Goal: Information Seeking & Learning: Find contact information

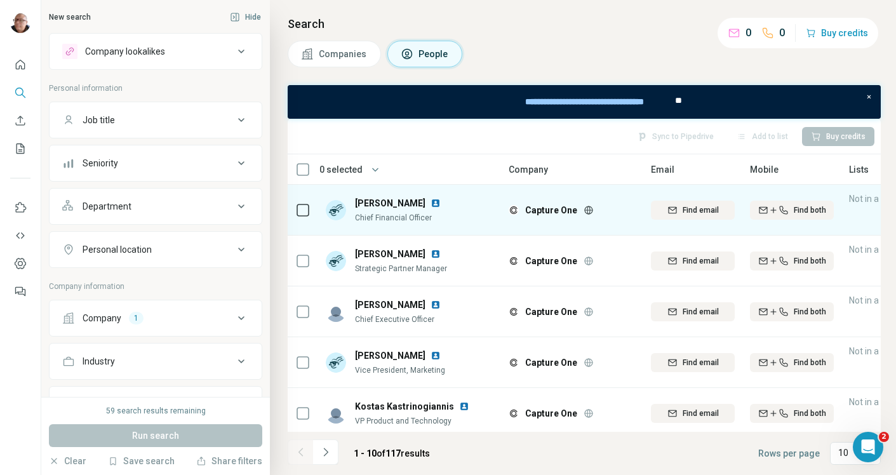
scroll to position [3, 0]
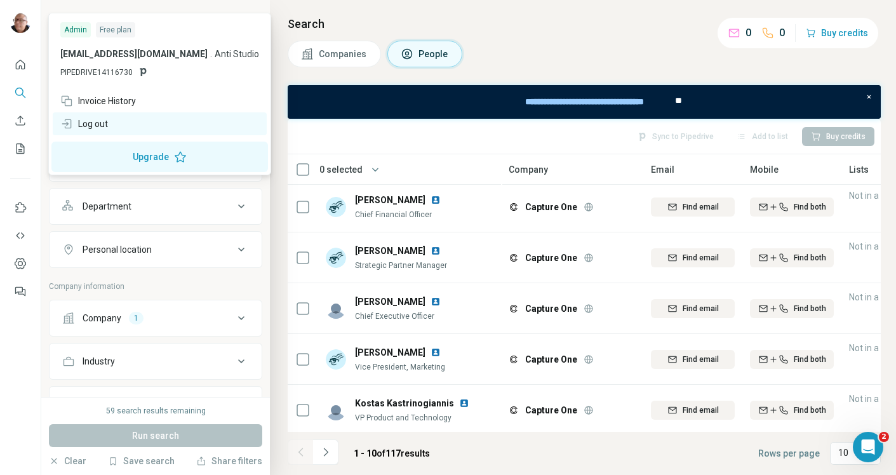
click at [87, 125] on div "Log out" at bounding box center [84, 124] width 48 height 13
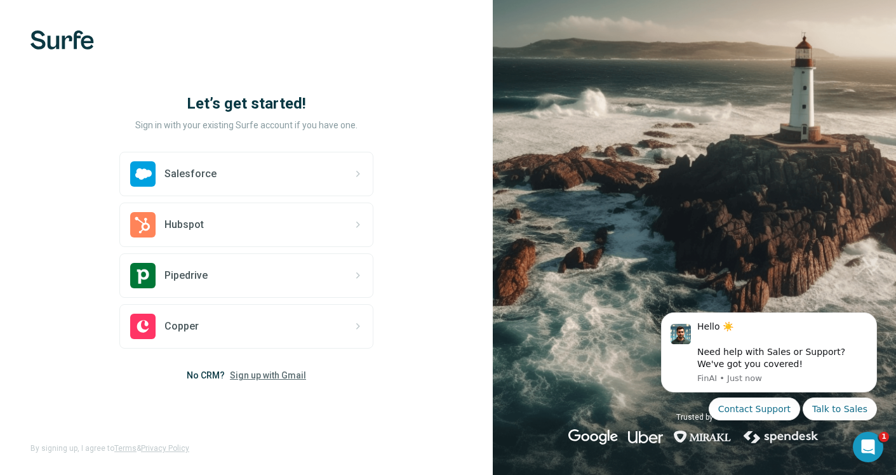
click at [252, 377] on span "Sign up with Gmail" at bounding box center [268, 375] width 76 height 13
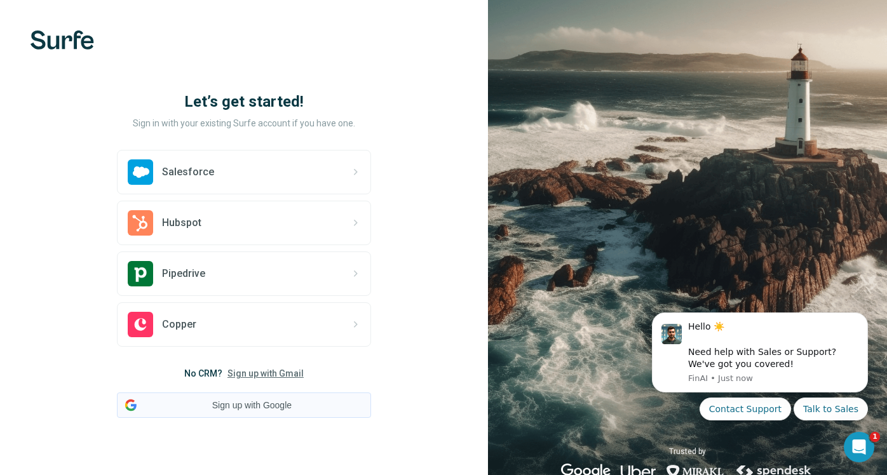
click at [253, 411] on button "Sign up with Google" at bounding box center [244, 405] width 254 height 25
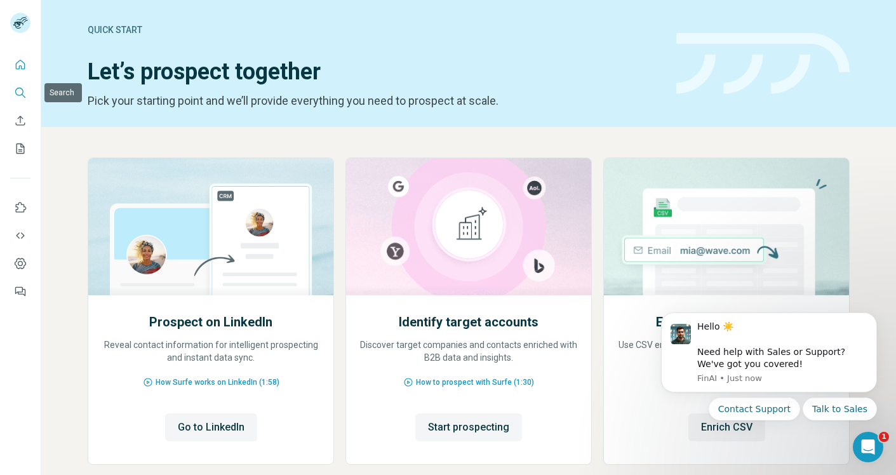
click at [21, 90] on icon "Search" at bounding box center [20, 92] width 13 height 13
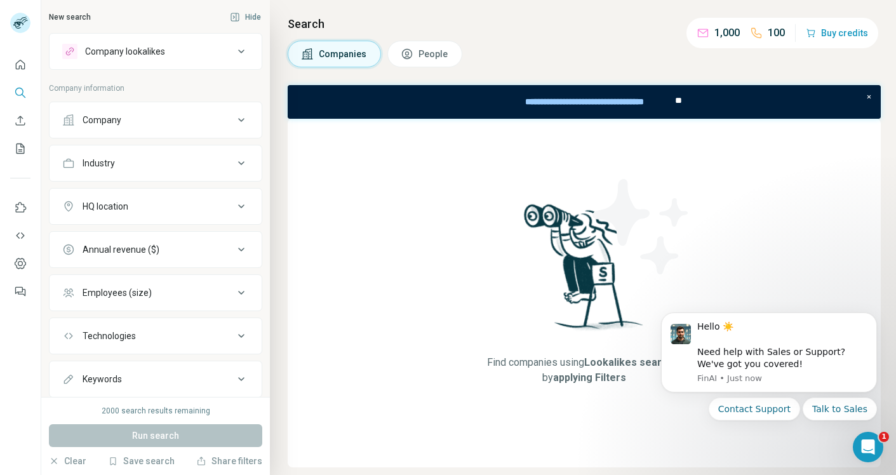
click at [138, 51] on div "Company lookalikes" at bounding box center [125, 51] width 80 height 13
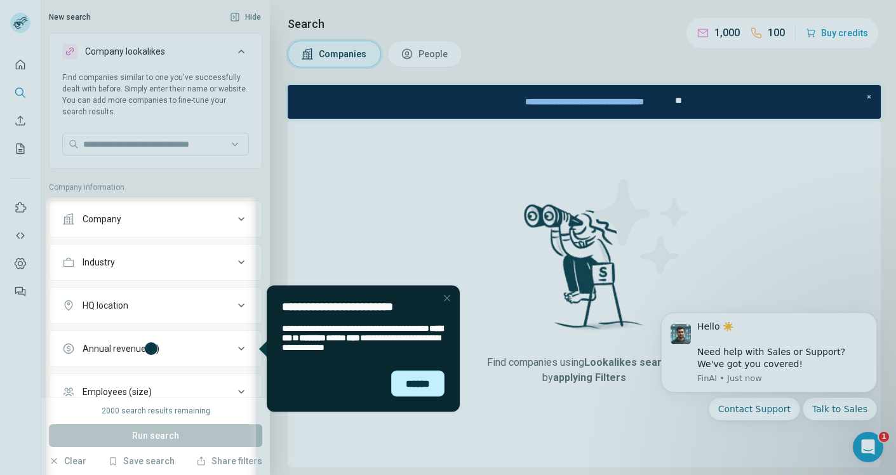
click at [412, 394] on div "******" at bounding box center [417, 383] width 53 height 26
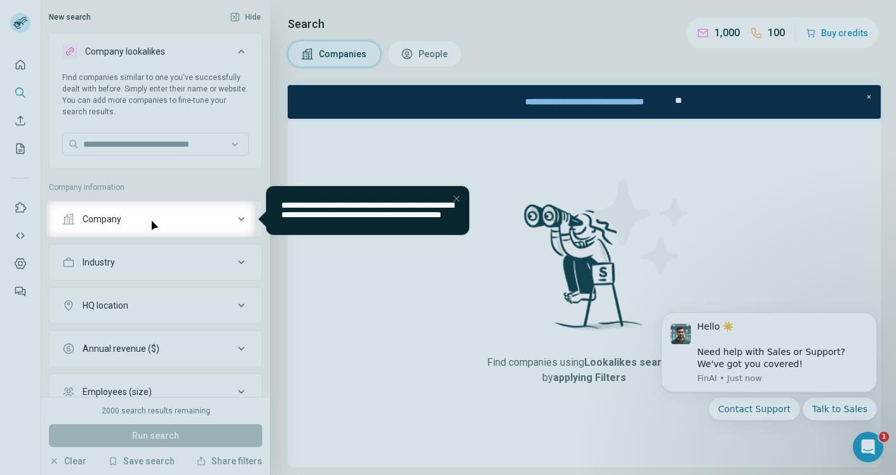
click at [457, 196] on div "Close Step" at bounding box center [456, 198] width 15 height 15
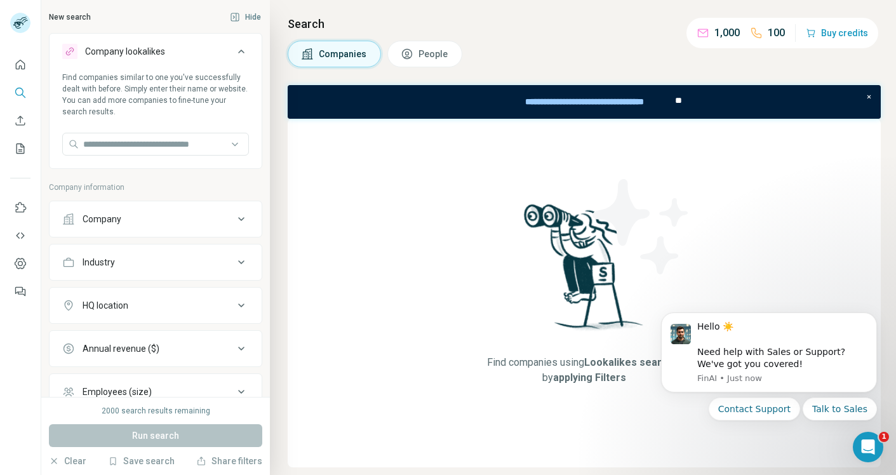
click at [417, 57] on button "People" at bounding box center [425, 54] width 75 height 27
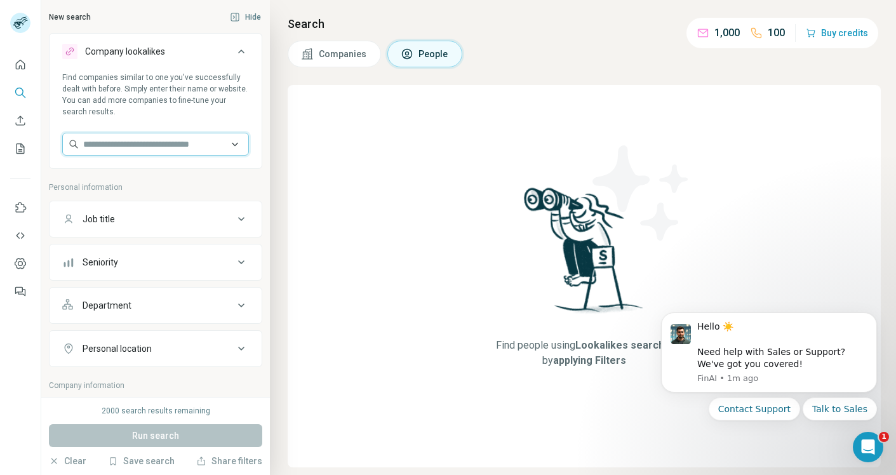
click at [140, 149] on input "text" at bounding box center [155, 144] width 187 height 23
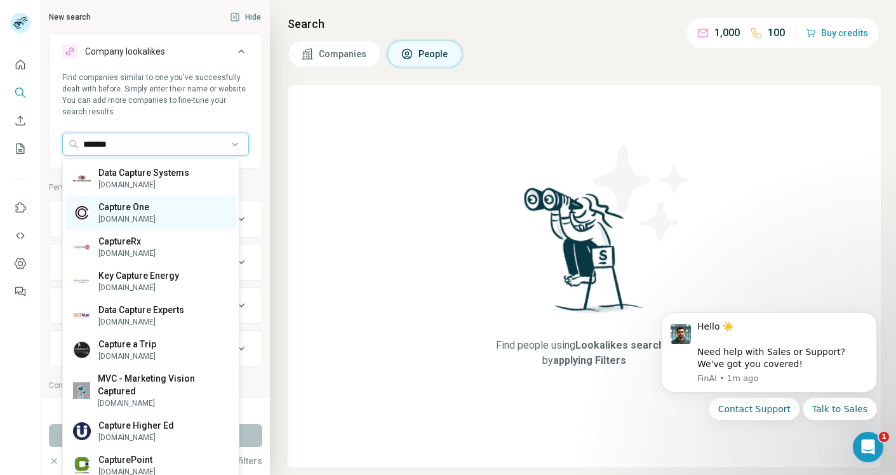
type input "*******"
click at [122, 215] on p "captureone.com" at bounding box center [126, 218] width 57 height 11
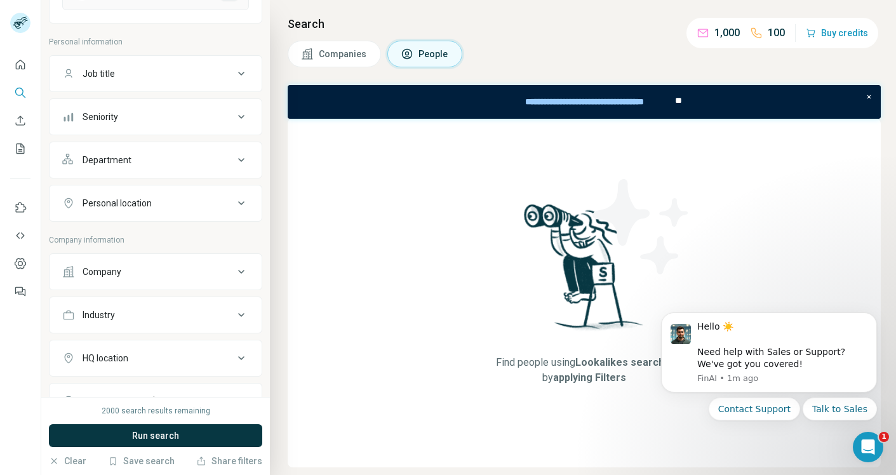
scroll to position [196, 0]
click at [237, 202] on icon at bounding box center [241, 202] width 15 height 15
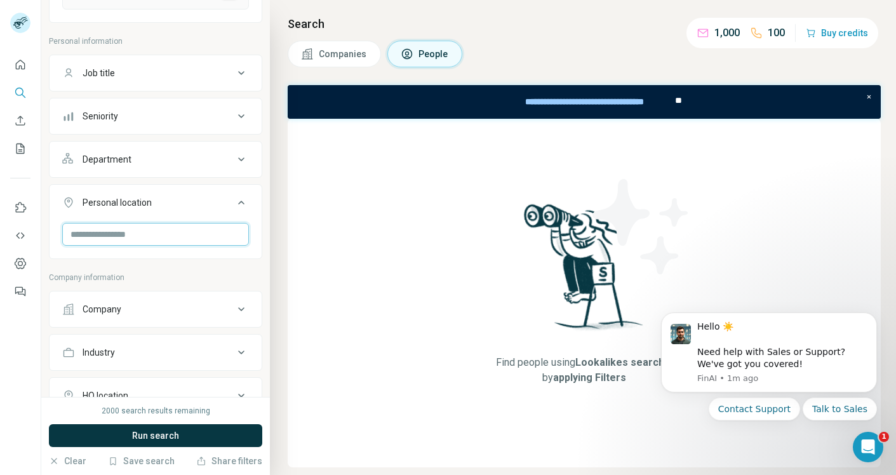
click at [200, 234] on input "text" at bounding box center [155, 234] width 187 height 23
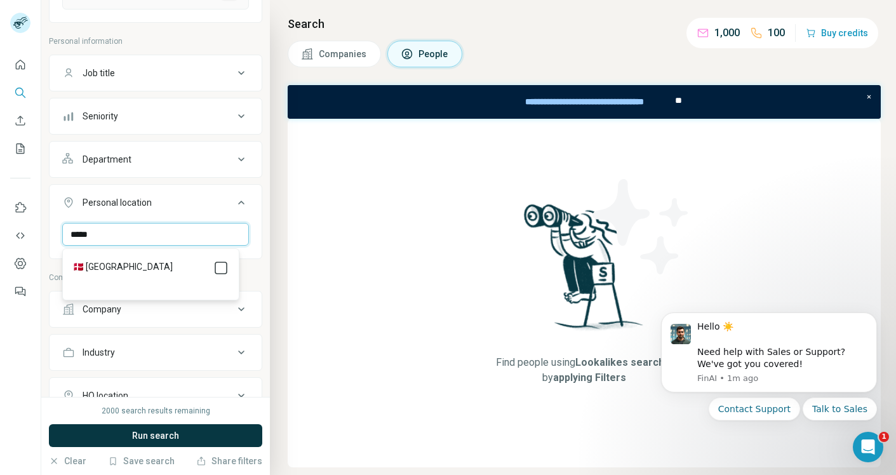
type input "*****"
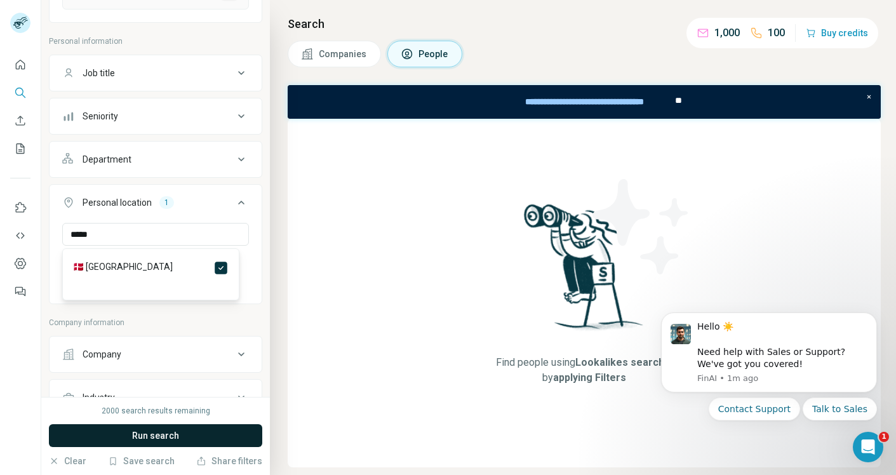
click at [172, 432] on span "Run search" at bounding box center [155, 435] width 47 height 13
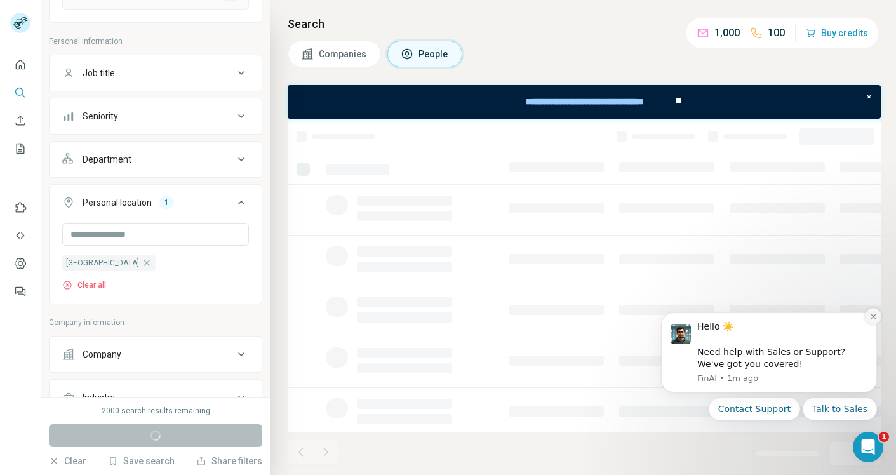
click at [875, 318] on icon "Dismiss notification" at bounding box center [873, 316] width 7 height 7
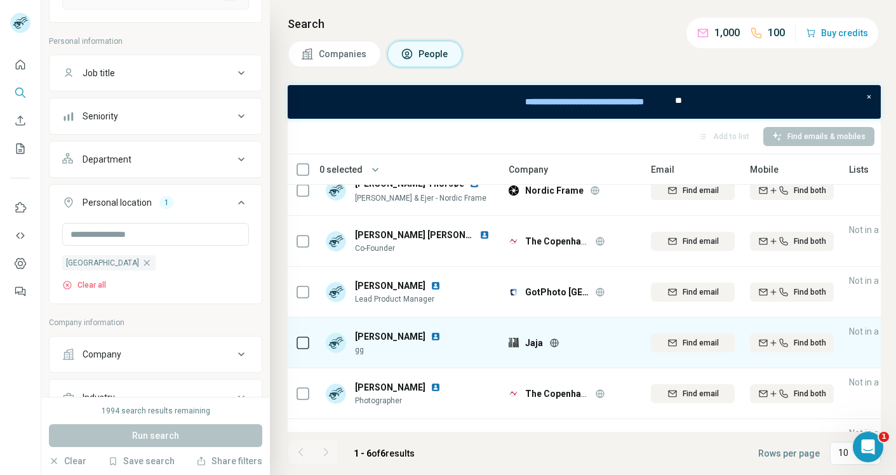
scroll to position [21, 0]
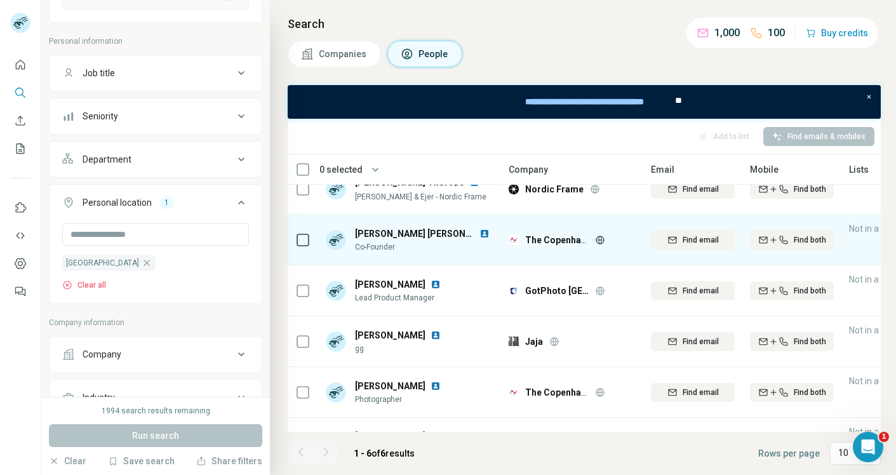
click at [480, 235] on img at bounding box center [485, 234] width 10 height 10
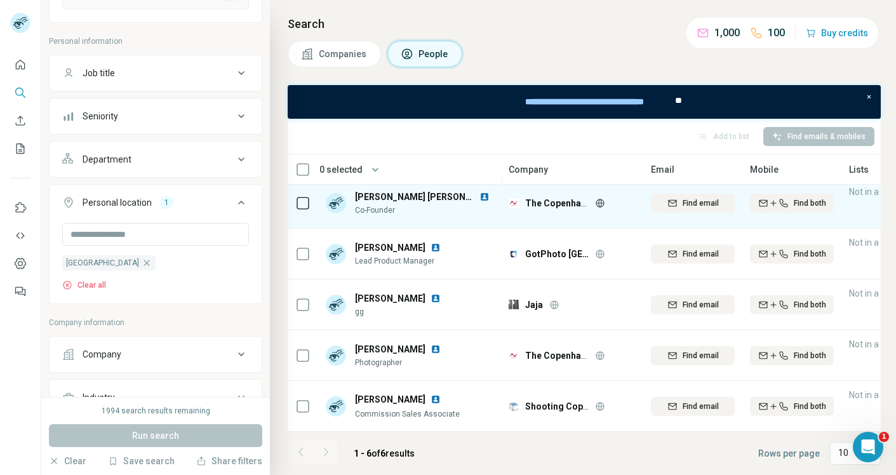
scroll to position [65, 0]
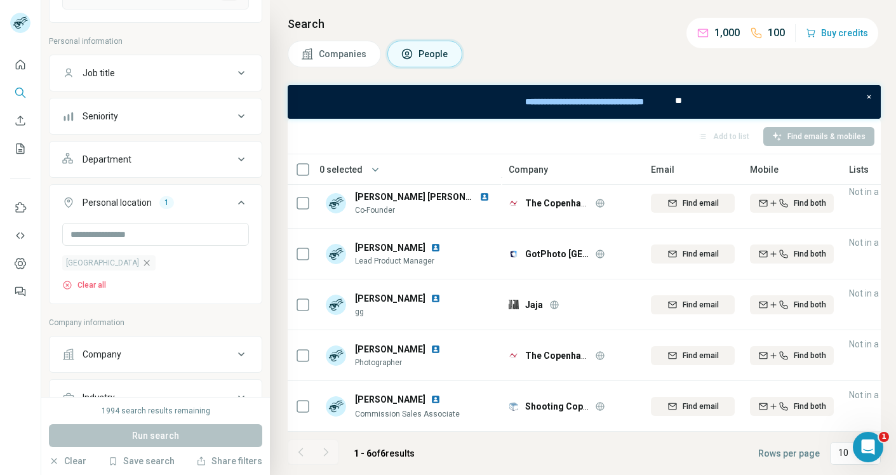
click at [142, 264] on icon "button" at bounding box center [147, 263] width 10 height 10
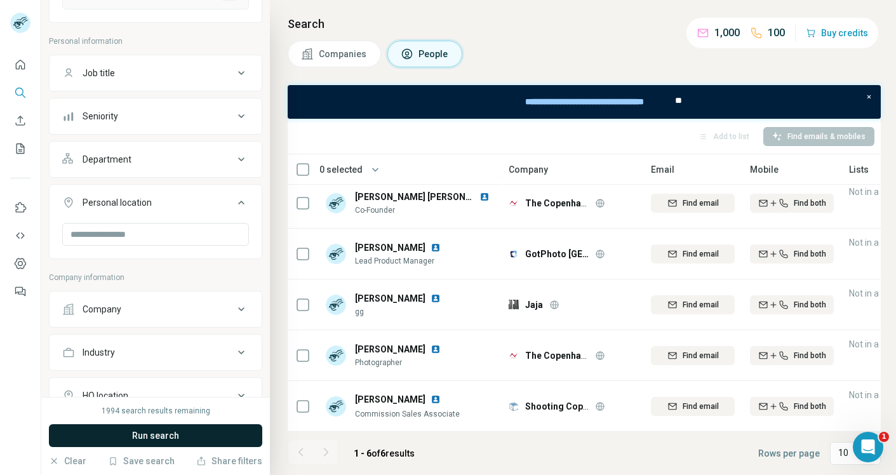
click at [181, 434] on button "Run search" at bounding box center [155, 435] width 213 height 23
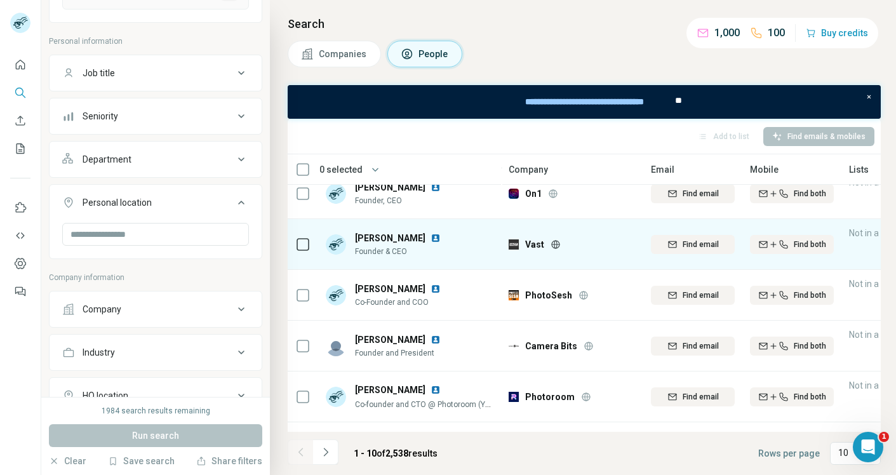
scroll to position [172, 0]
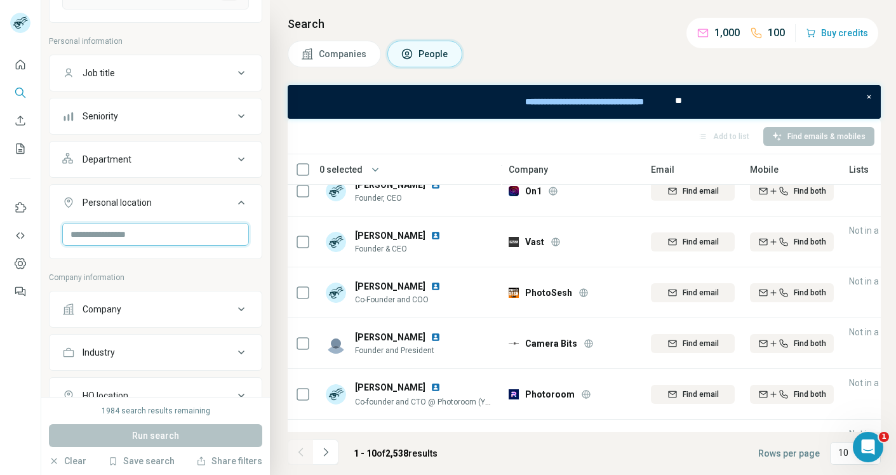
click at [205, 235] on input "text" at bounding box center [155, 234] width 187 height 23
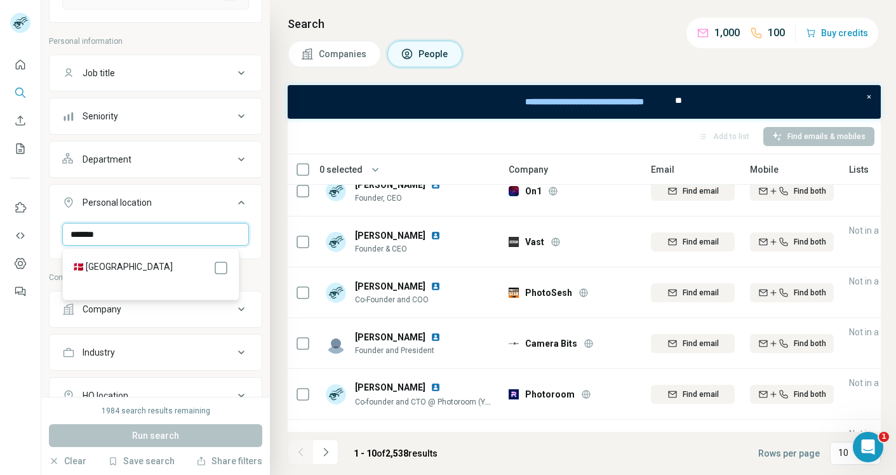
type input "*******"
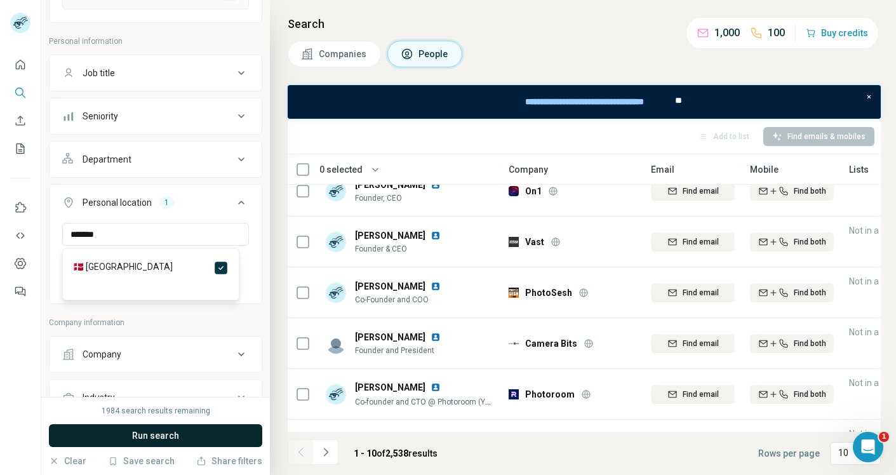
click at [151, 432] on span "Run search" at bounding box center [155, 435] width 47 height 13
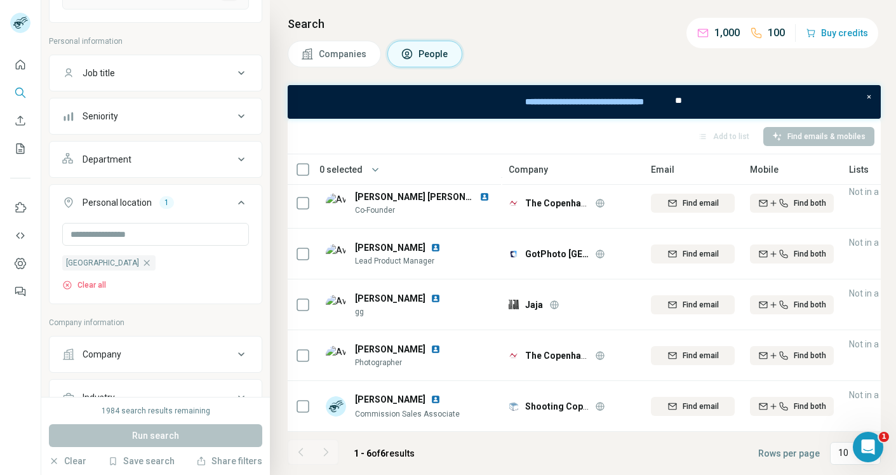
scroll to position [65, 0]
click at [234, 354] on icon at bounding box center [241, 354] width 15 height 15
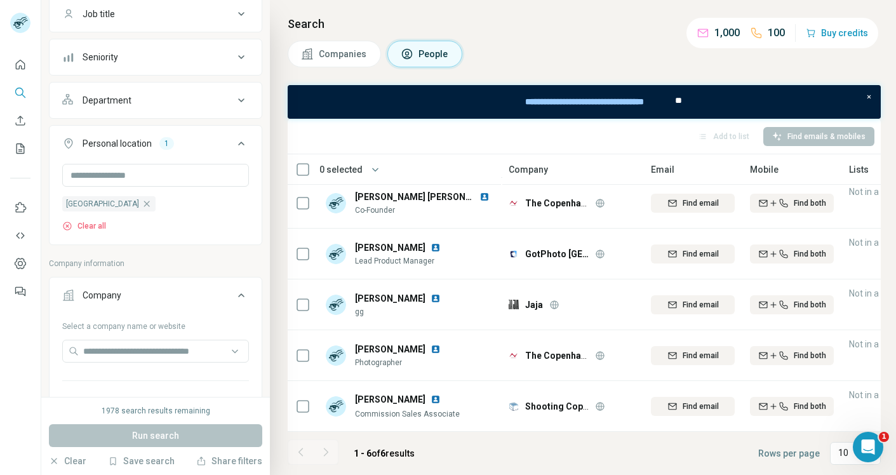
scroll to position [260, 0]
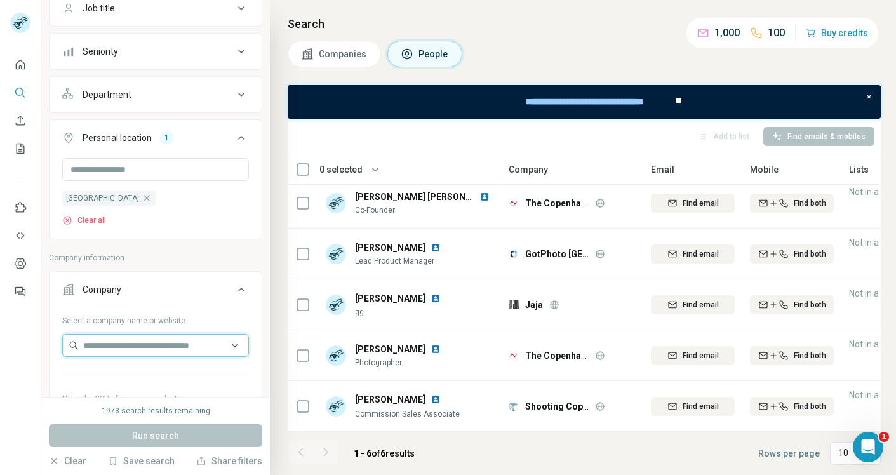
click at [220, 351] on input "text" at bounding box center [155, 345] width 187 height 23
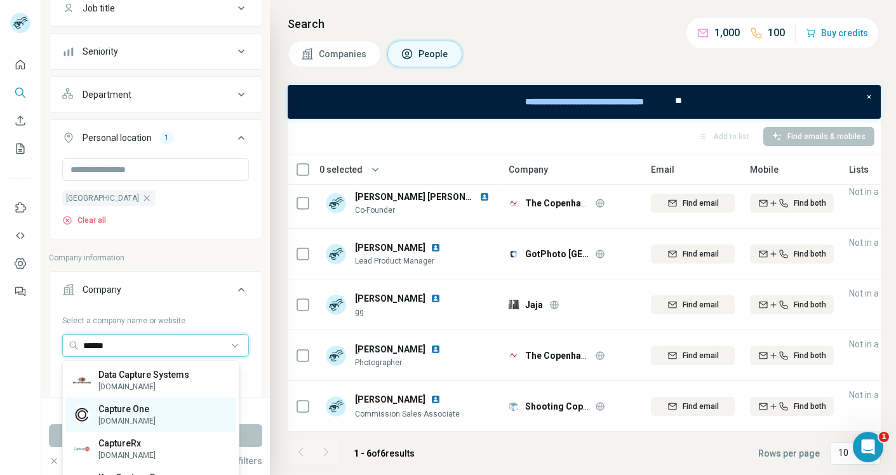
type input "******"
click at [180, 410] on div "Capture One captureone.com" at bounding box center [150, 415] width 171 height 34
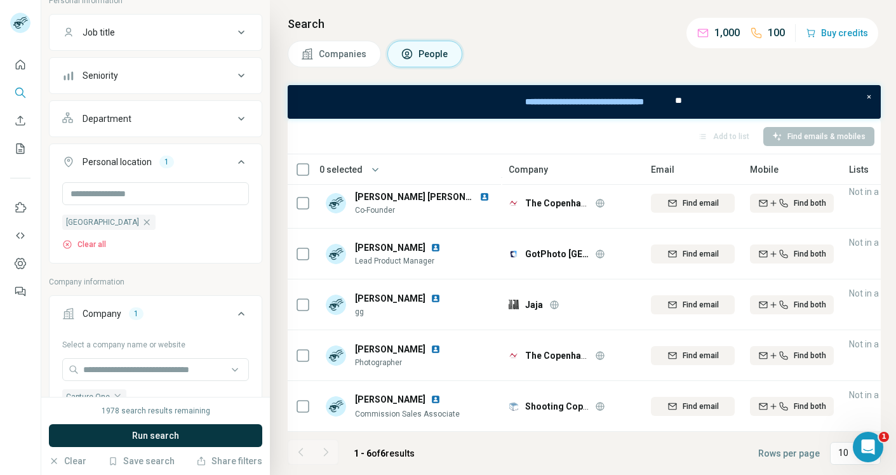
scroll to position [285, 0]
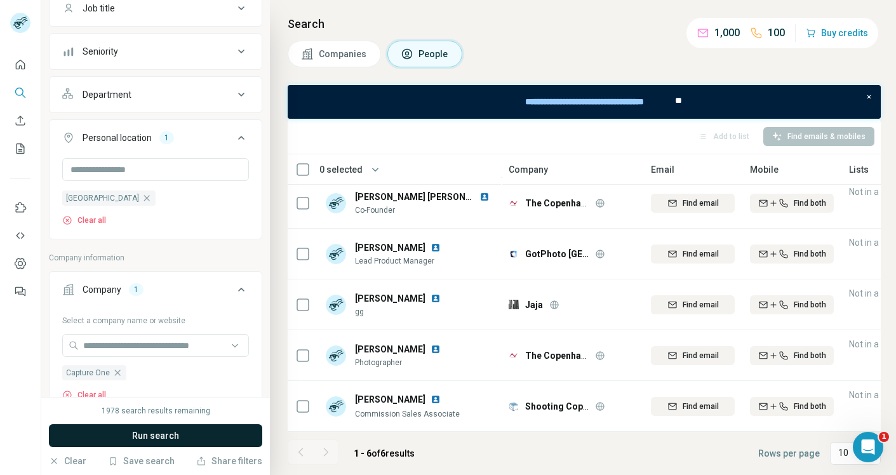
click at [168, 442] on button "Run search" at bounding box center [155, 435] width 213 height 23
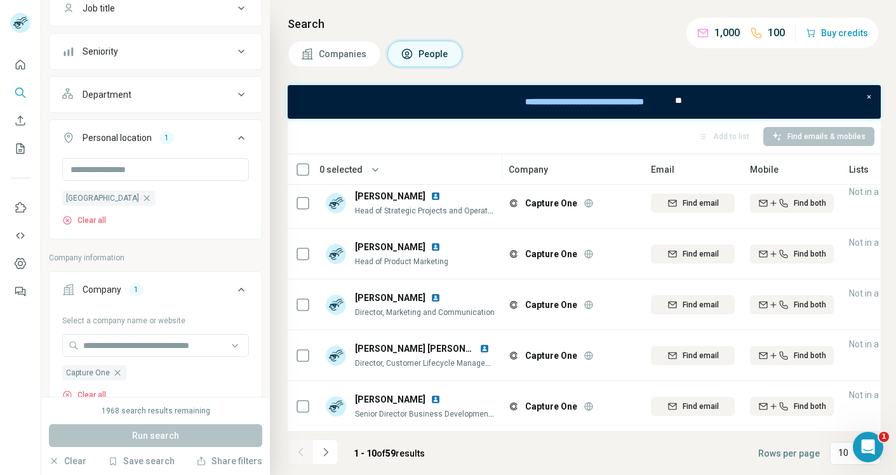
scroll to position [268, 0]
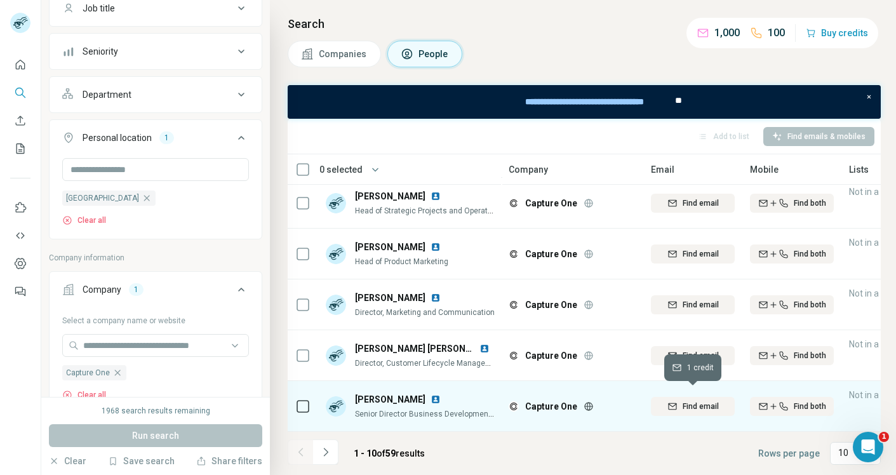
click at [699, 401] on span "Find email" at bounding box center [701, 406] width 36 height 11
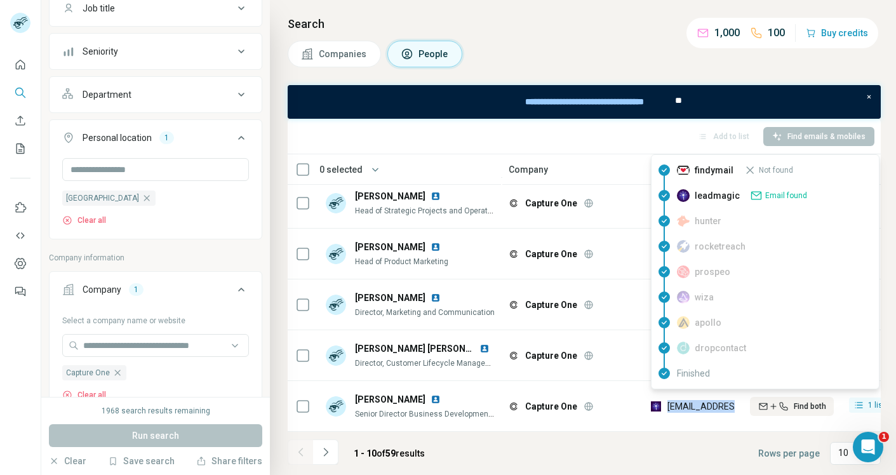
drag, startPoint x: 738, startPoint y: 399, endPoint x: 666, endPoint y: 405, distance: 72.0
click at [666, 405] on td "mat@captureone.com" at bounding box center [693, 406] width 99 height 51
copy span "mat@captureone"
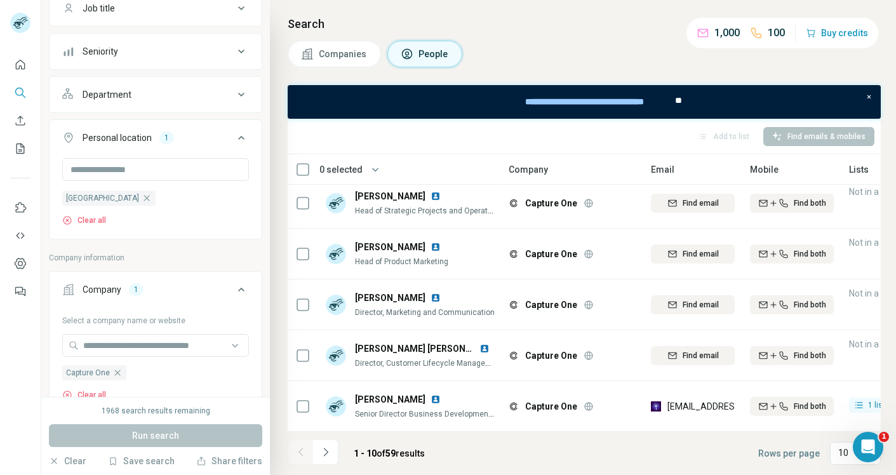
click at [441, 396] on div "Martin Thorn" at bounding box center [425, 399] width 140 height 13
click at [367, 395] on span "Martin Thorn" at bounding box center [390, 399] width 71 height 13
click at [332, 396] on img at bounding box center [336, 406] width 20 height 20
